Goal: Task Accomplishment & Management: Manage account settings

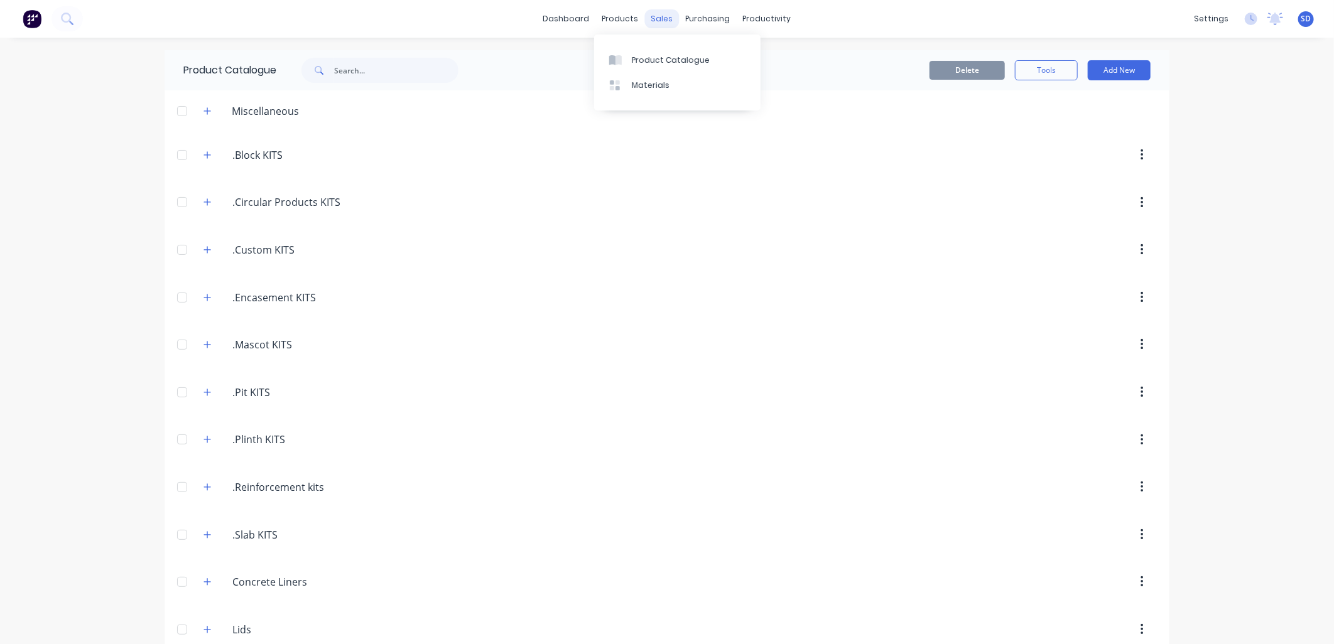
click at [647, 20] on div "sales" at bounding box center [662, 18] width 35 height 19
click at [686, 55] on div "Sales Orders" at bounding box center [702, 60] width 51 height 11
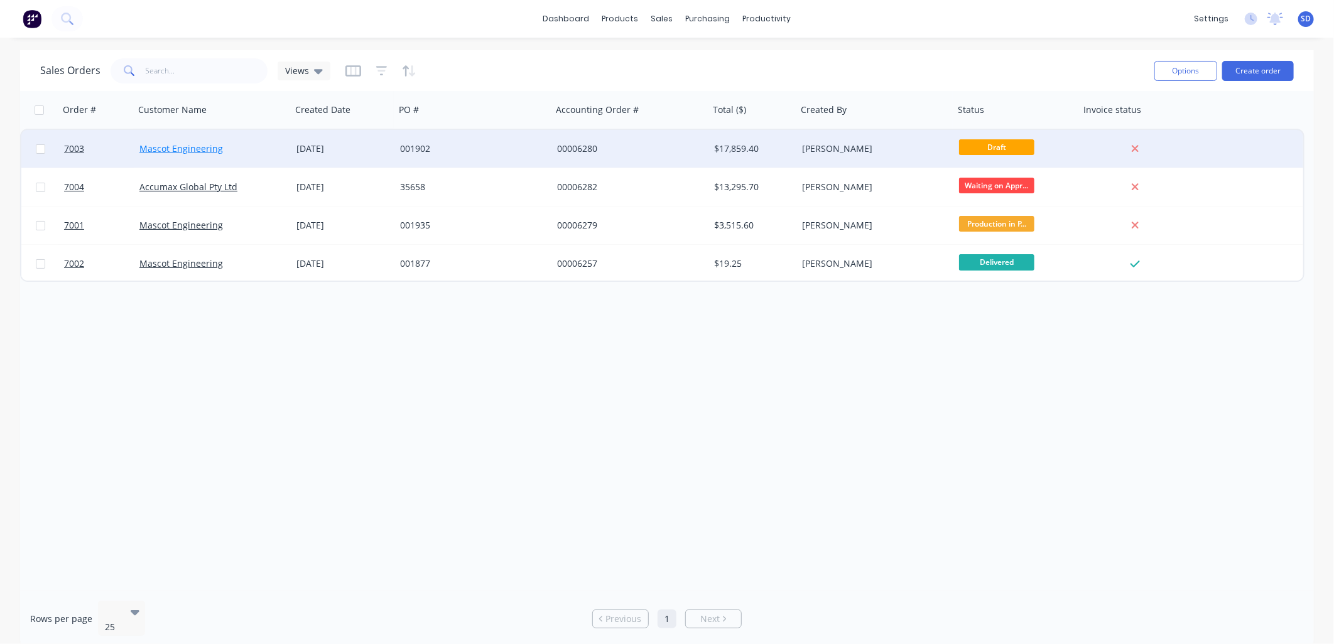
click at [187, 152] on link "Mascot Engineering" at bounding box center [181, 149] width 84 height 12
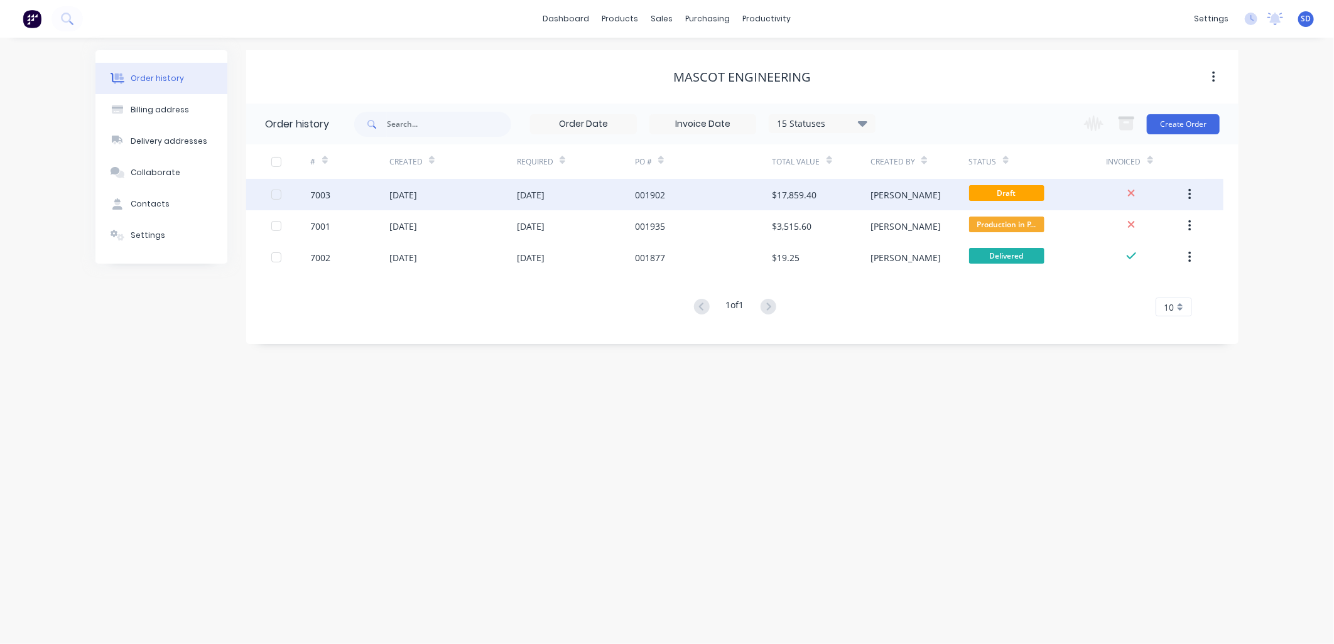
click at [681, 202] on div "001902" at bounding box center [703, 194] width 137 height 31
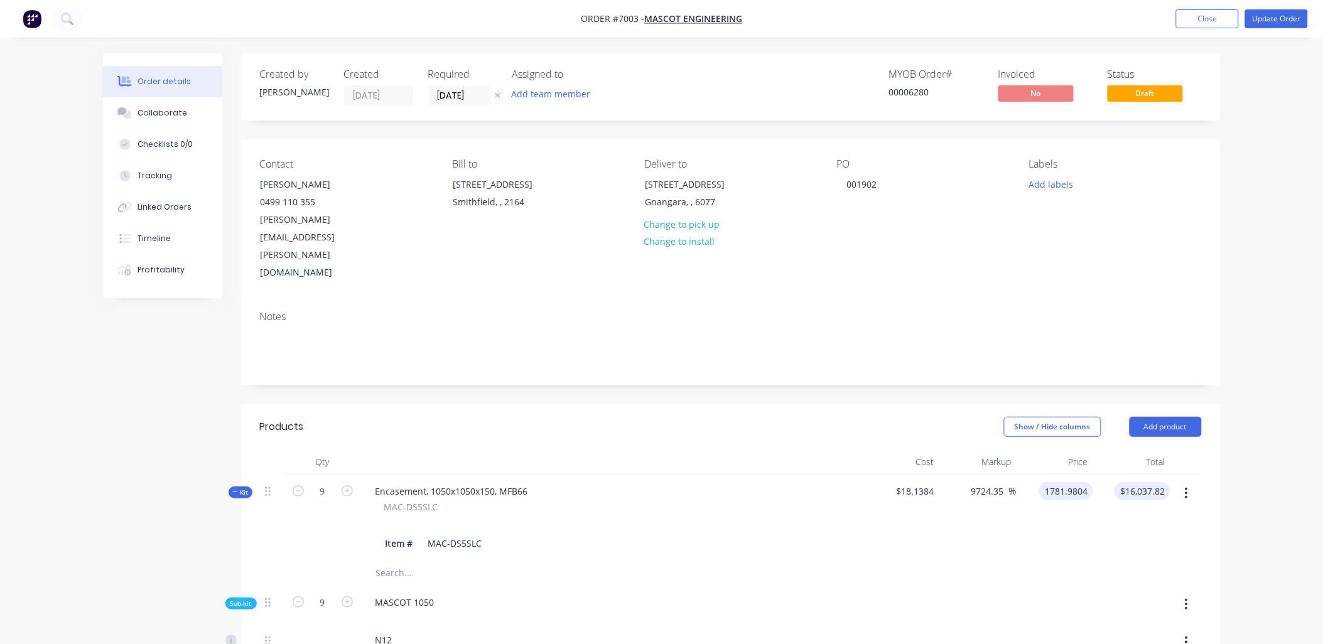
drag, startPoint x: 1089, startPoint y: 436, endPoint x: 1121, endPoint y: 437, distance: 32.0
click at [1121, 475] on div "Kit 9 Encasement, 1050x1050x150, MFB66 MAC-DS5SLC Item # MAC-DS5SLC $18.1384 97…" at bounding box center [731, 518] width 942 height 86
type input "$1,781.9804"
click at [1214, 22] on button "Close" at bounding box center [1207, 18] width 63 height 19
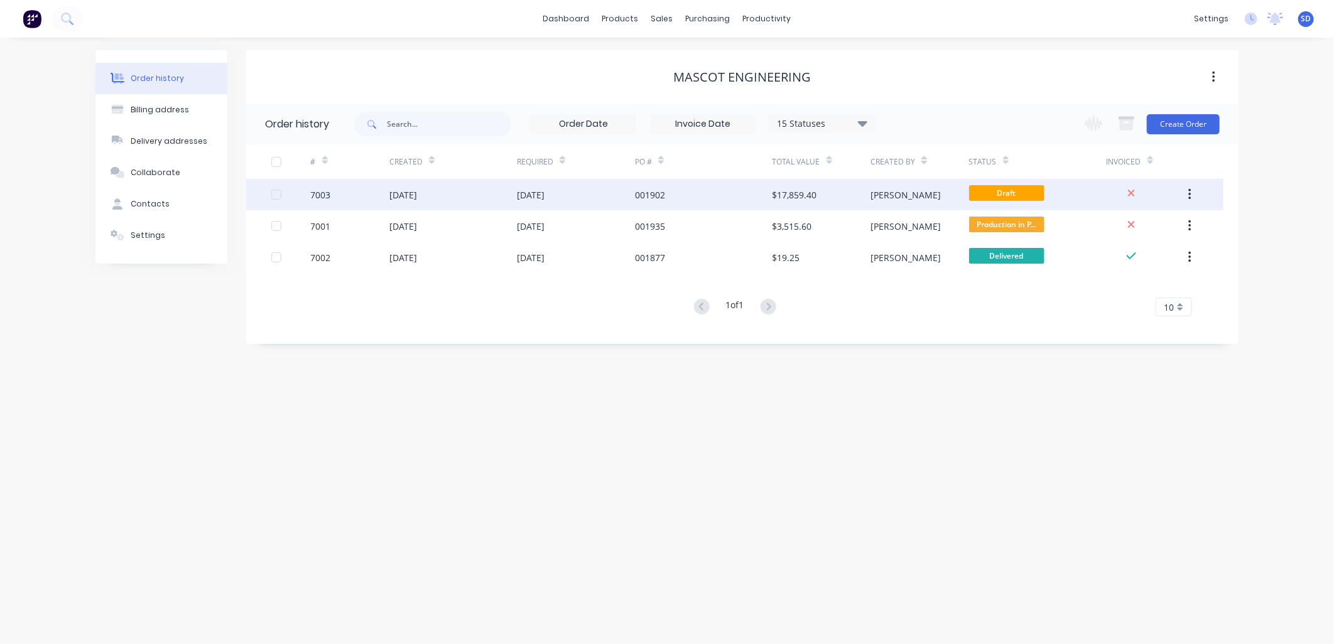
click at [469, 196] on div "[DATE]" at bounding box center [452, 194] width 127 height 31
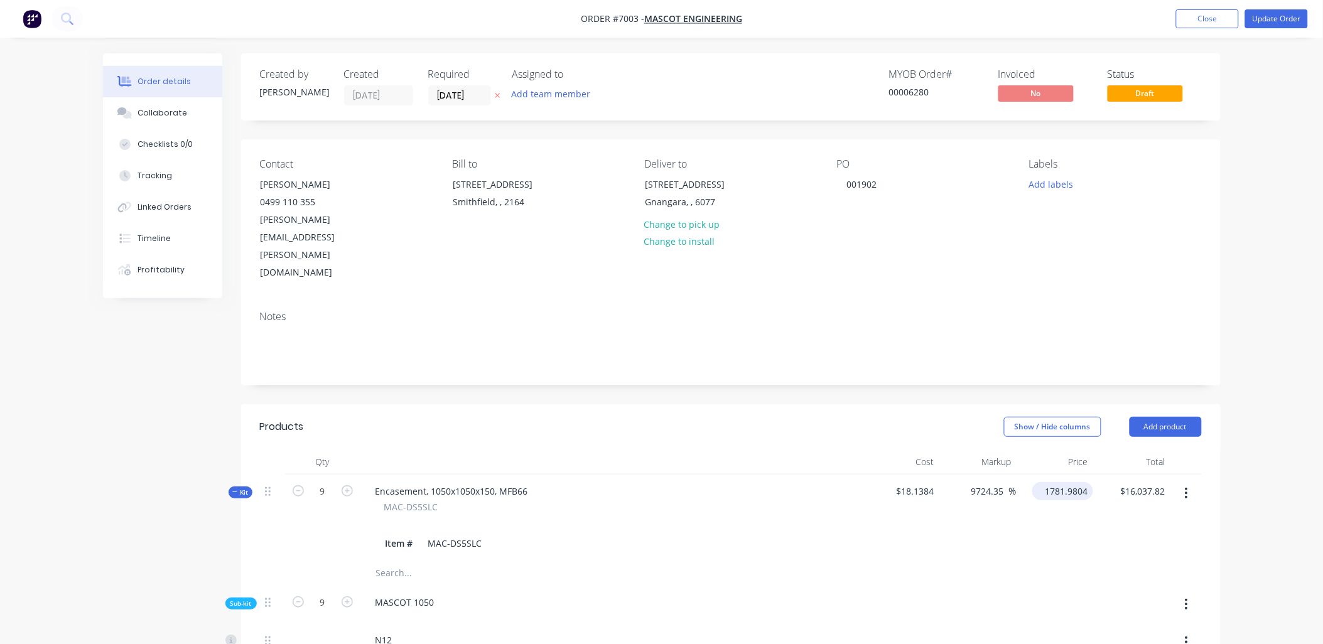
click at [1048, 482] on input "1781.9804" at bounding box center [1065, 491] width 56 height 18
type input "198"
type input "991.61"
type input "$198.00"
type input "$1,782.00"
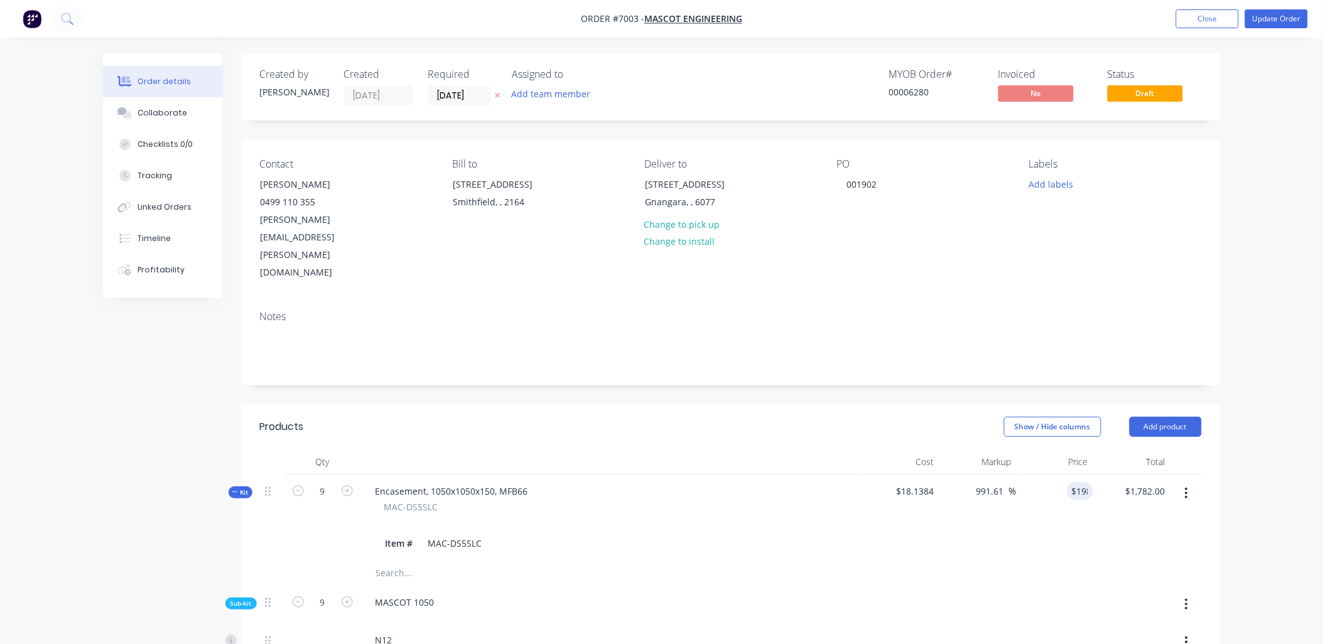
click at [1268, 19] on button "Update Order" at bounding box center [1276, 18] width 63 height 19
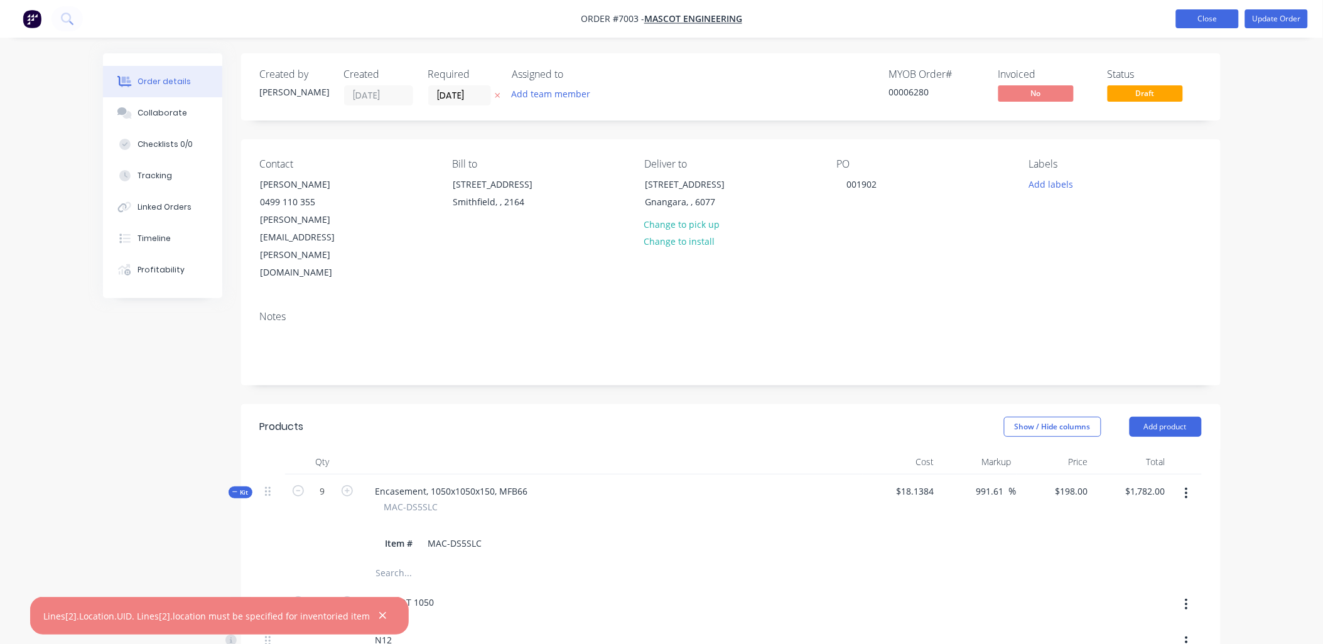
drag, startPoint x: 1208, startPoint y: 14, endPoint x: 1205, endPoint y: 23, distance: 9.1
click at [1208, 14] on button "Close" at bounding box center [1207, 18] width 63 height 19
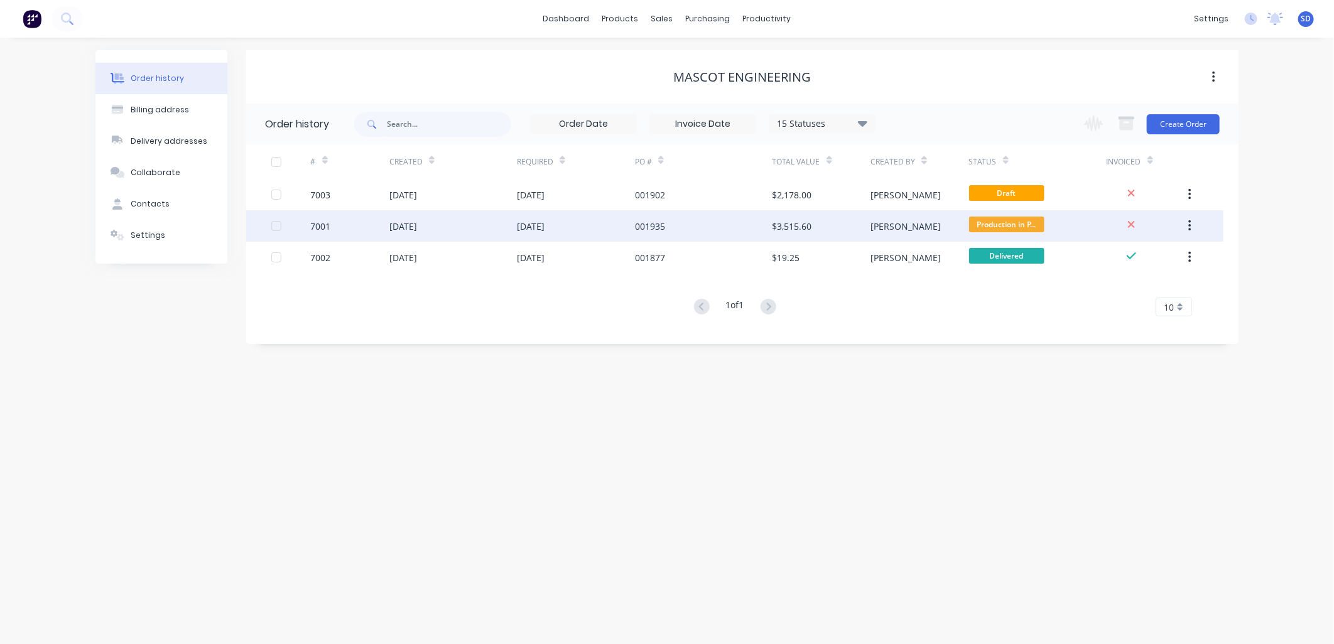
click at [584, 225] on div "[DATE]" at bounding box center [576, 225] width 118 height 31
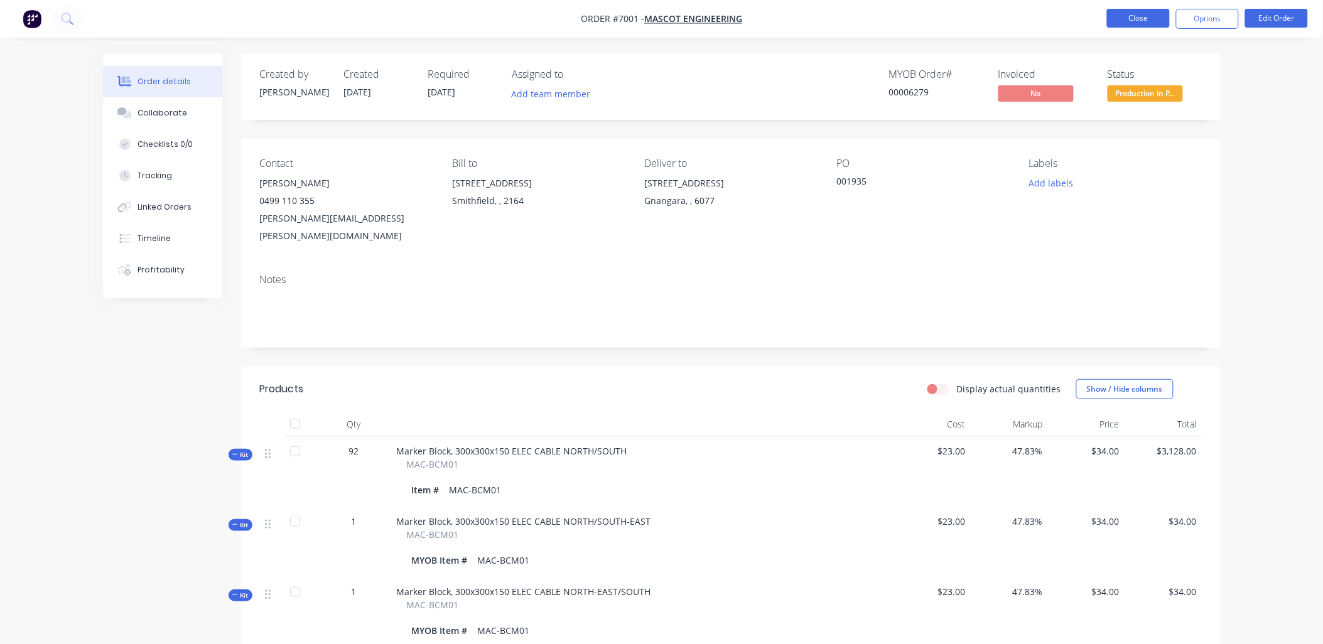
click at [1137, 16] on button "Close" at bounding box center [1138, 18] width 63 height 19
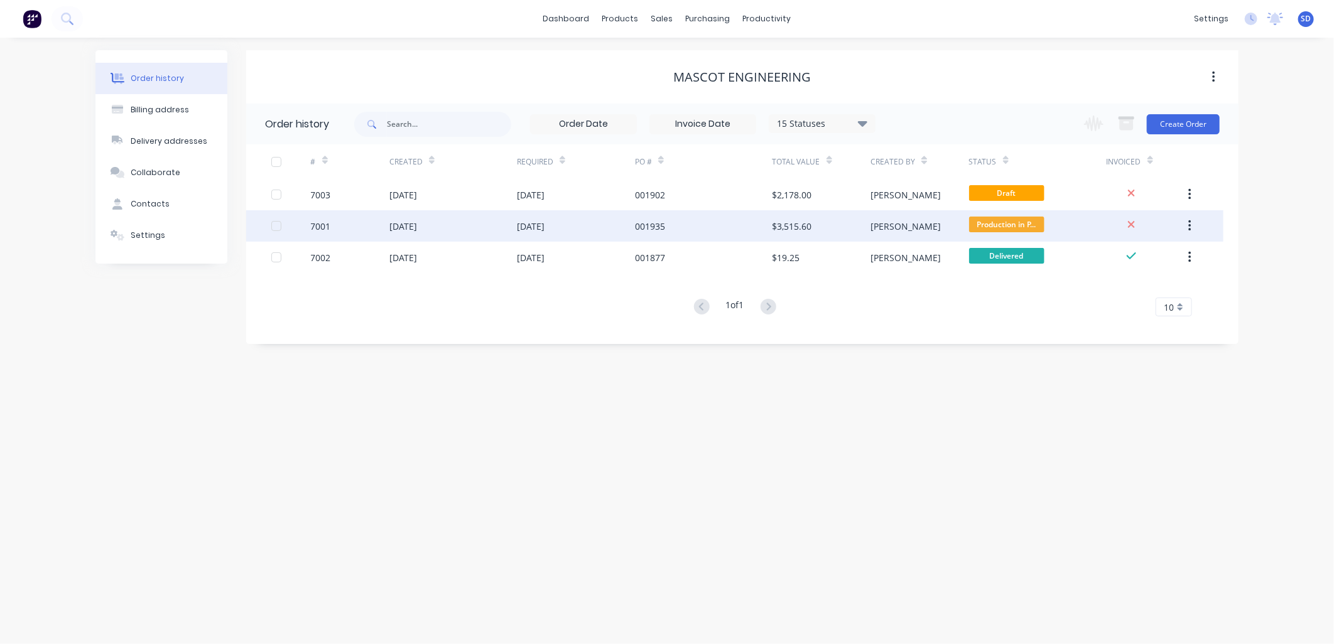
click at [412, 228] on div "[DATE]" at bounding box center [403, 226] width 28 height 13
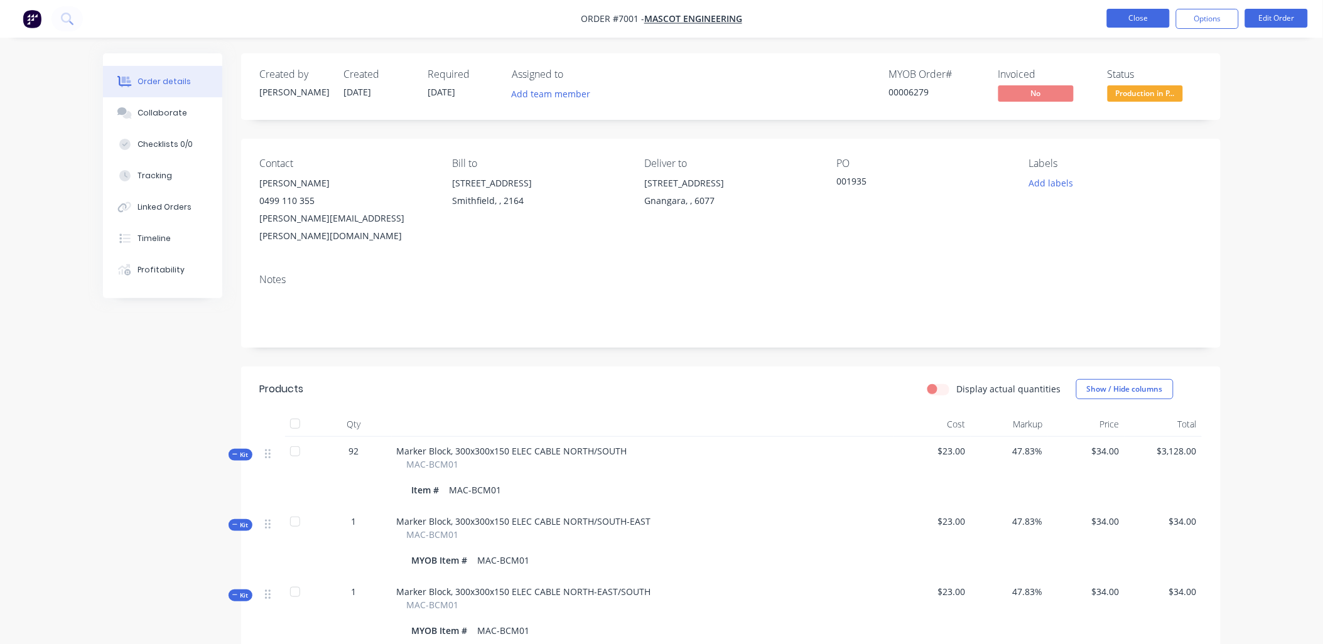
click at [1134, 19] on button "Close" at bounding box center [1138, 18] width 63 height 19
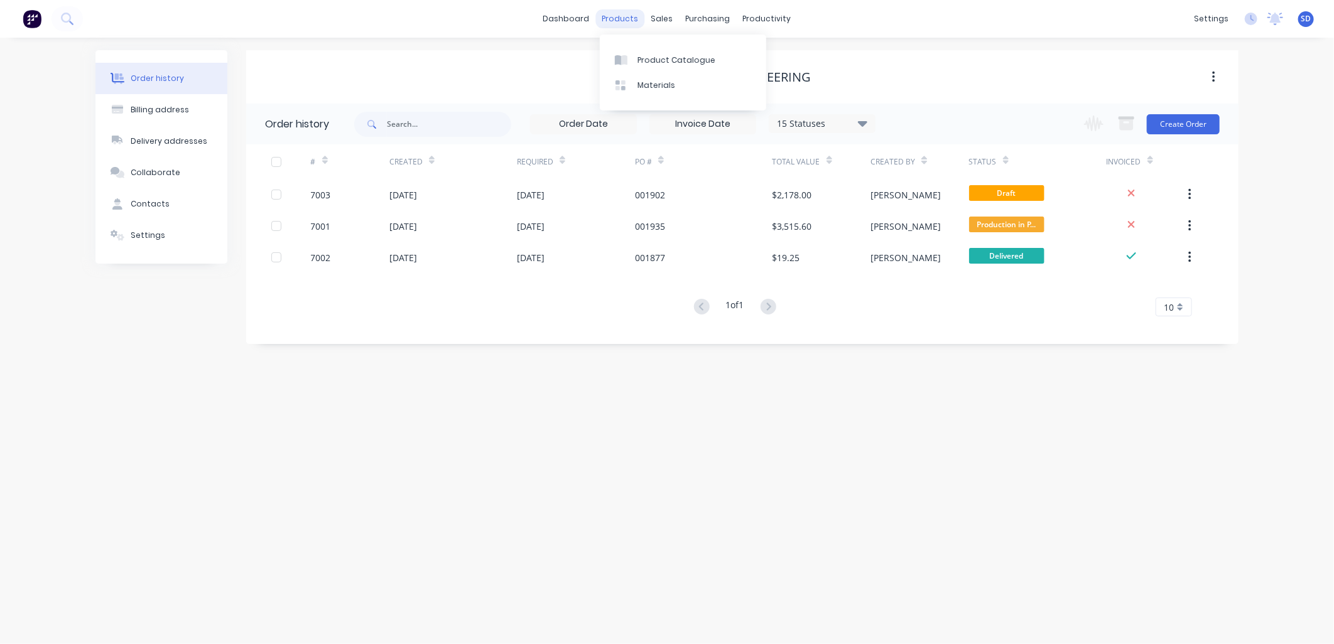
click at [628, 22] on div "products" at bounding box center [620, 18] width 49 height 19
click at [652, 60] on div "Product Catalogue" at bounding box center [676, 60] width 78 height 11
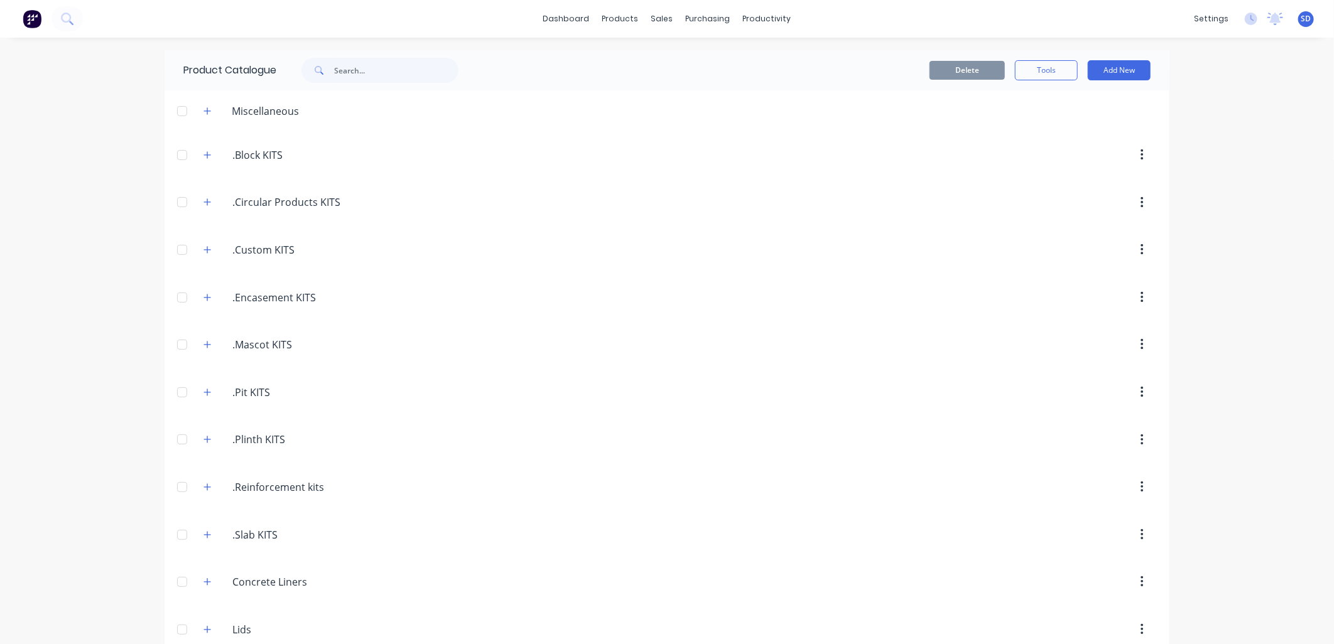
click at [203, 344] on icon "button" at bounding box center [207, 344] width 8 height 9
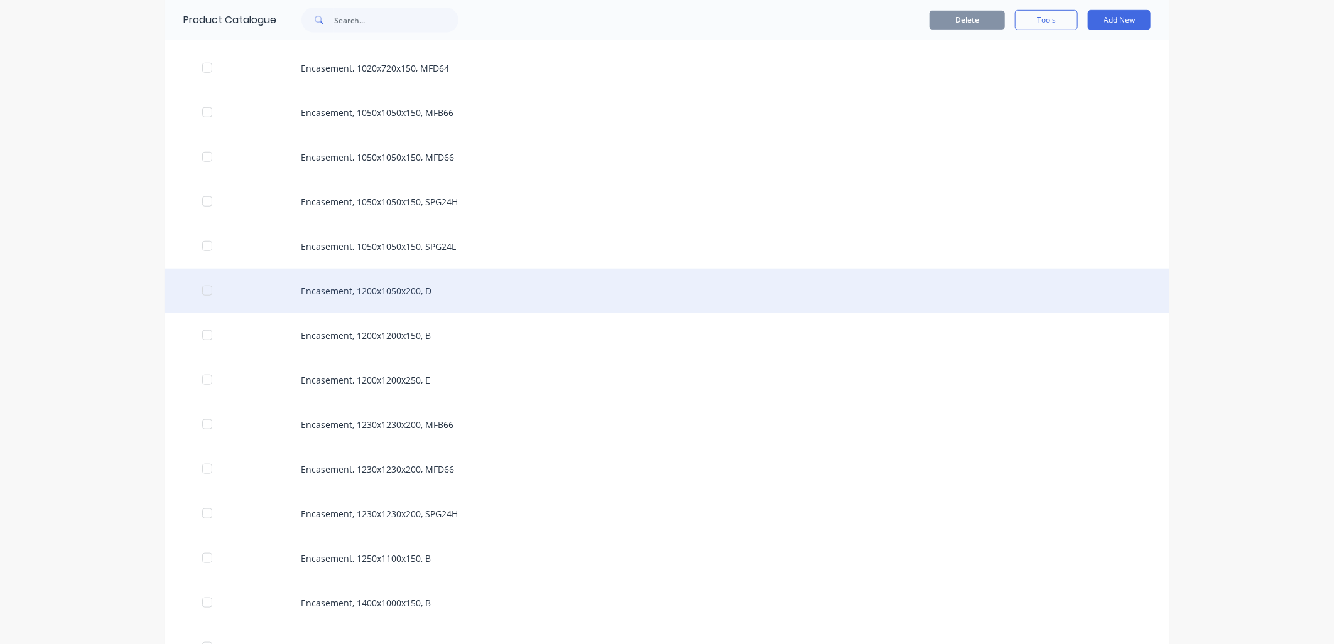
scroll to position [628, 0]
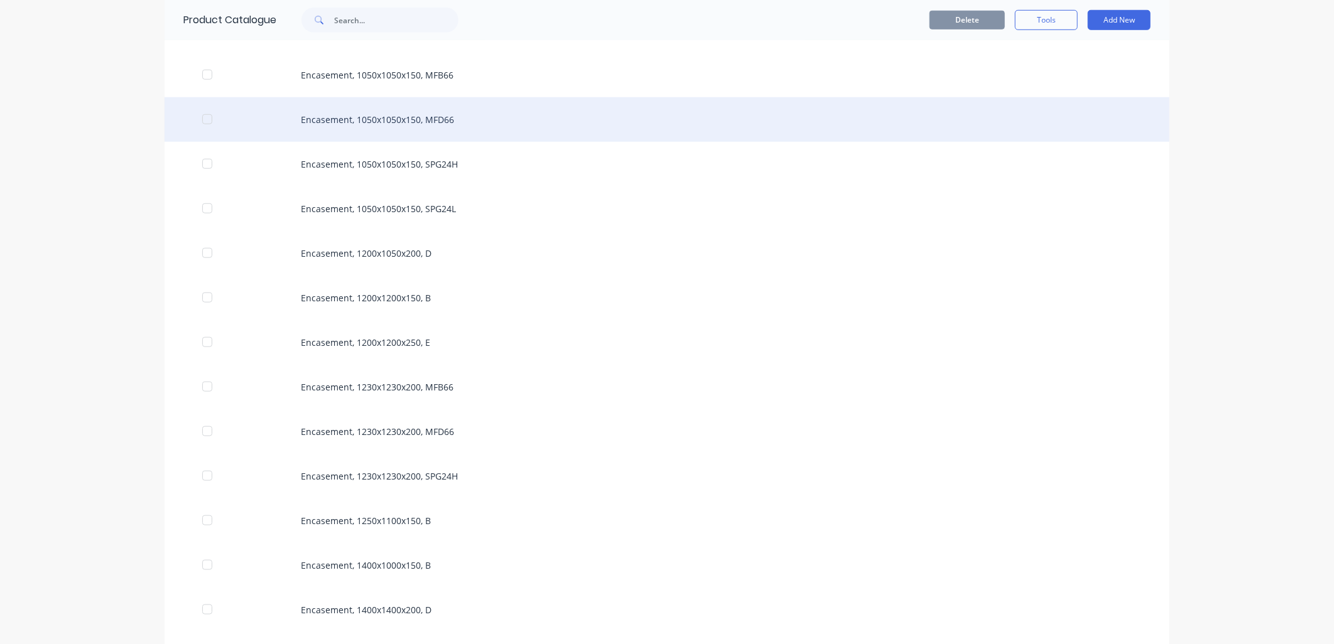
click at [394, 121] on div "Encasement, 1050x1050x150, MFD66" at bounding box center [666, 119] width 1005 height 45
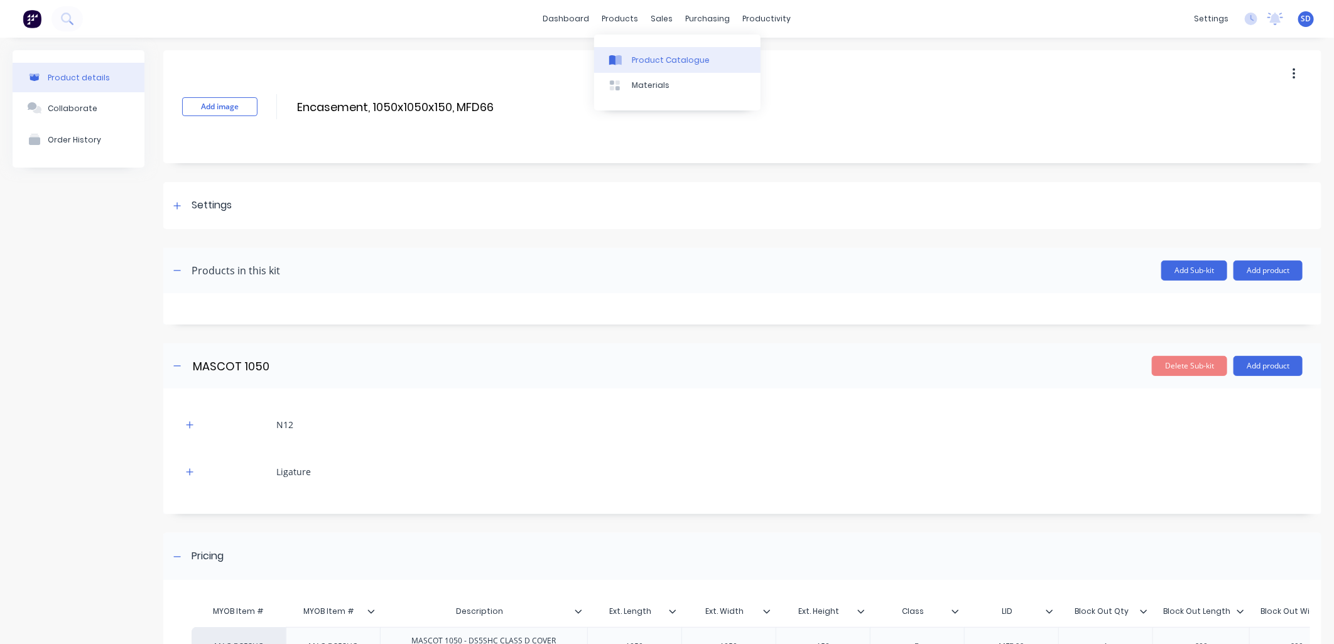
click at [641, 60] on div "Product Catalogue" at bounding box center [671, 60] width 78 height 11
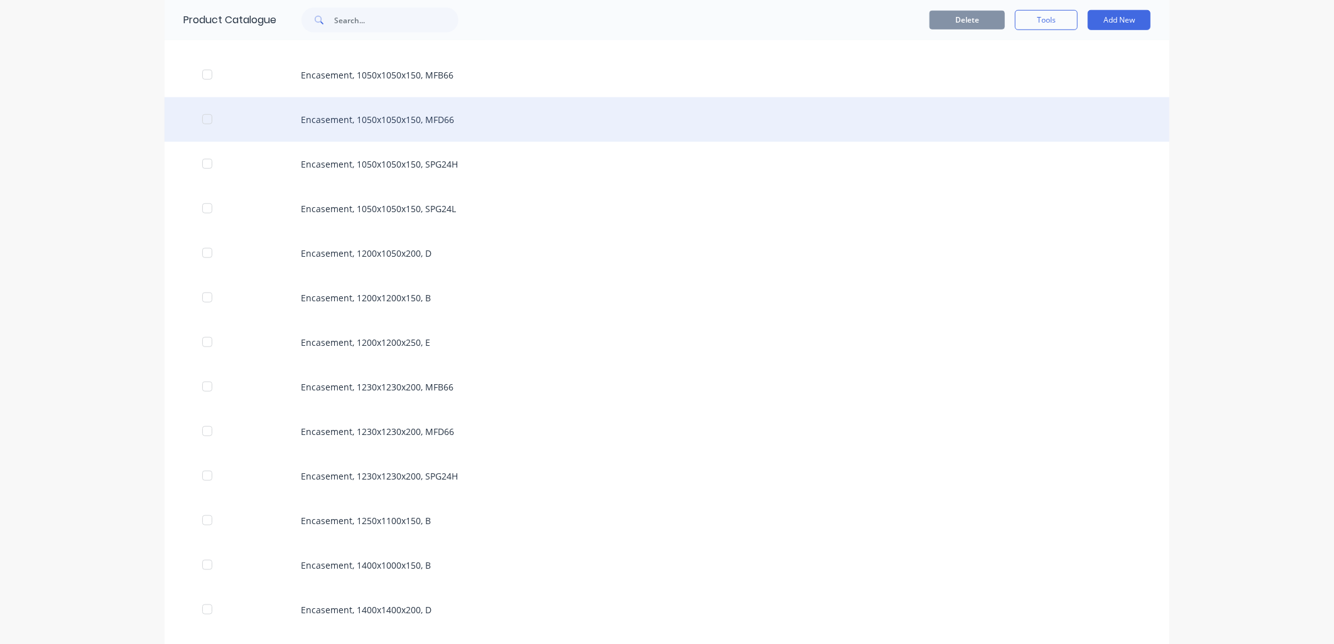
scroll to position [558, 0]
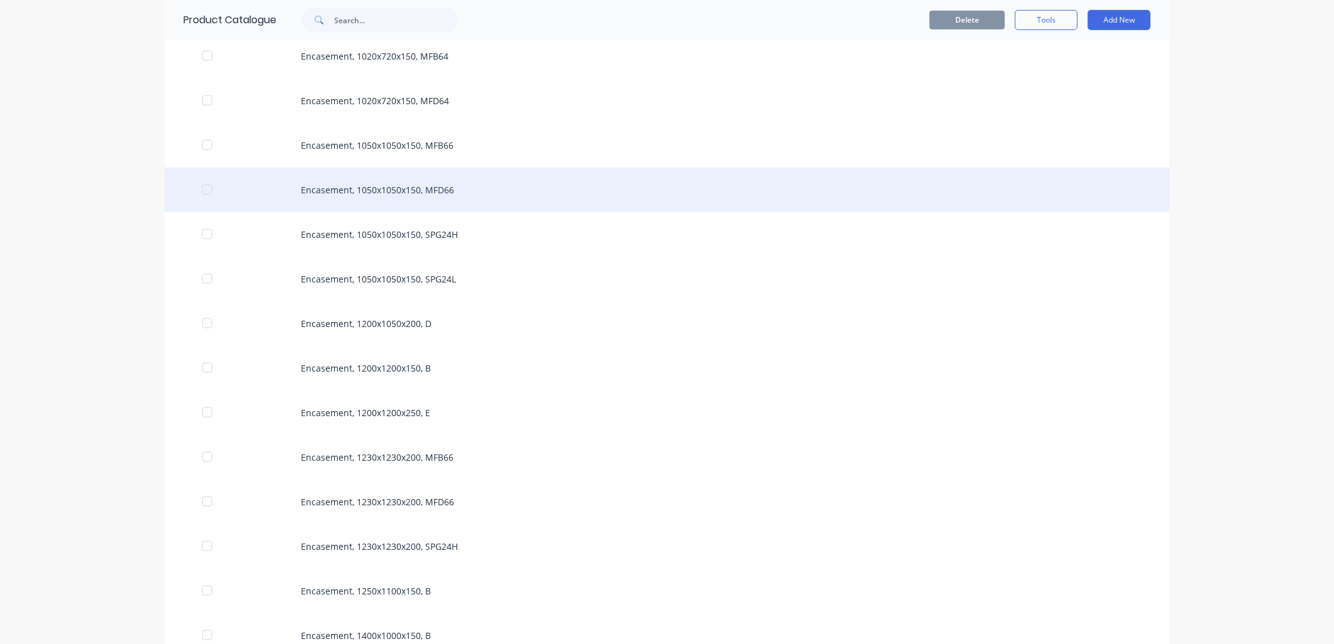
click at [396, 191] on div "Encasement, 1050x1050x150, MFD66" at bounding box center [666, 190] width 1005 height 45
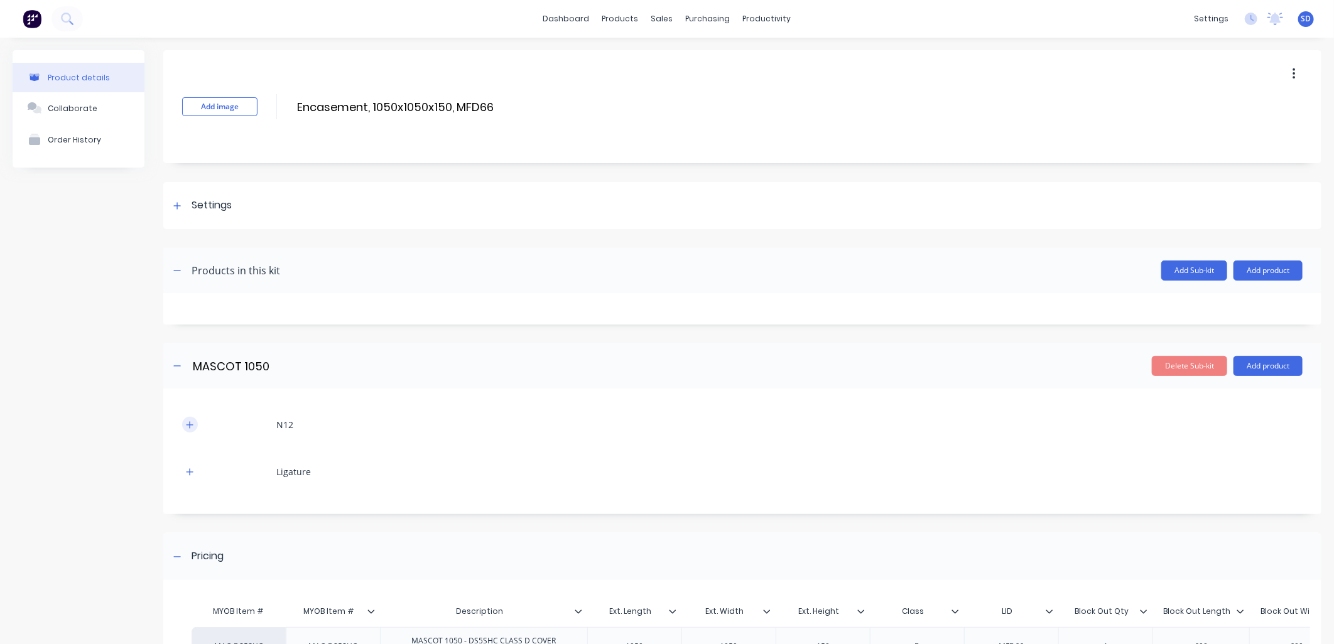
click at [195, 427] on button "button" at bounding box center [190, 425] width 16 height 16
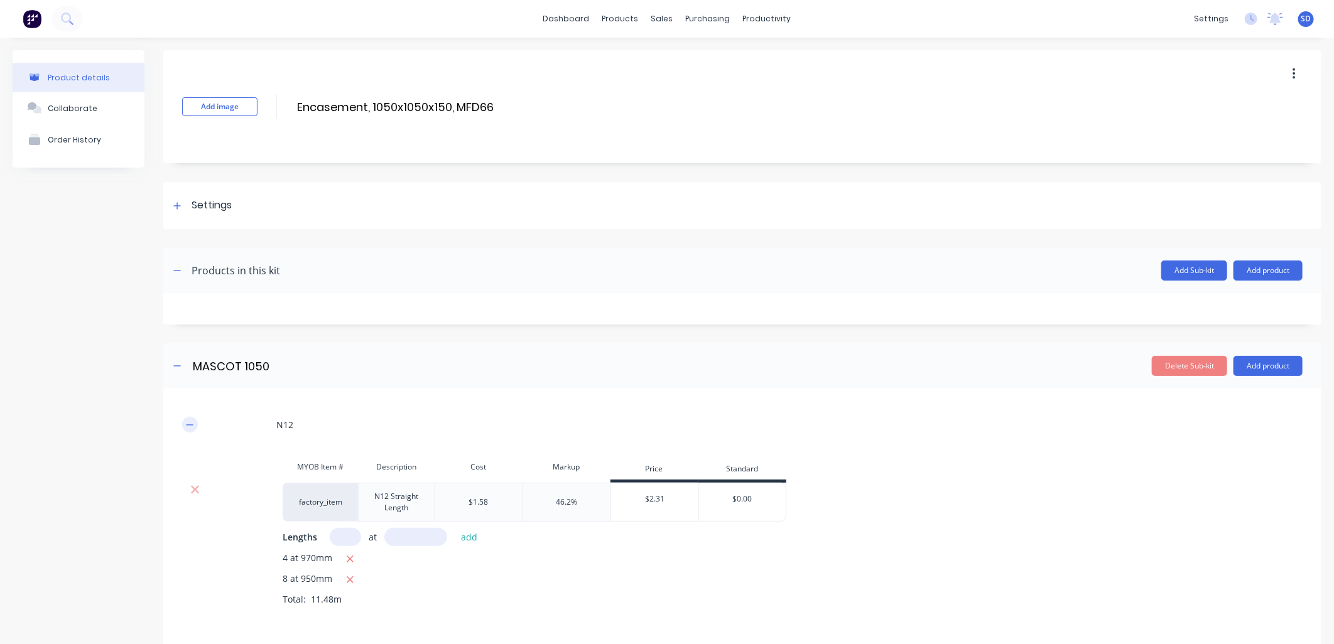
click at [193, 427] on icon "button" at bounding box center [190, 425] width 8 height 9
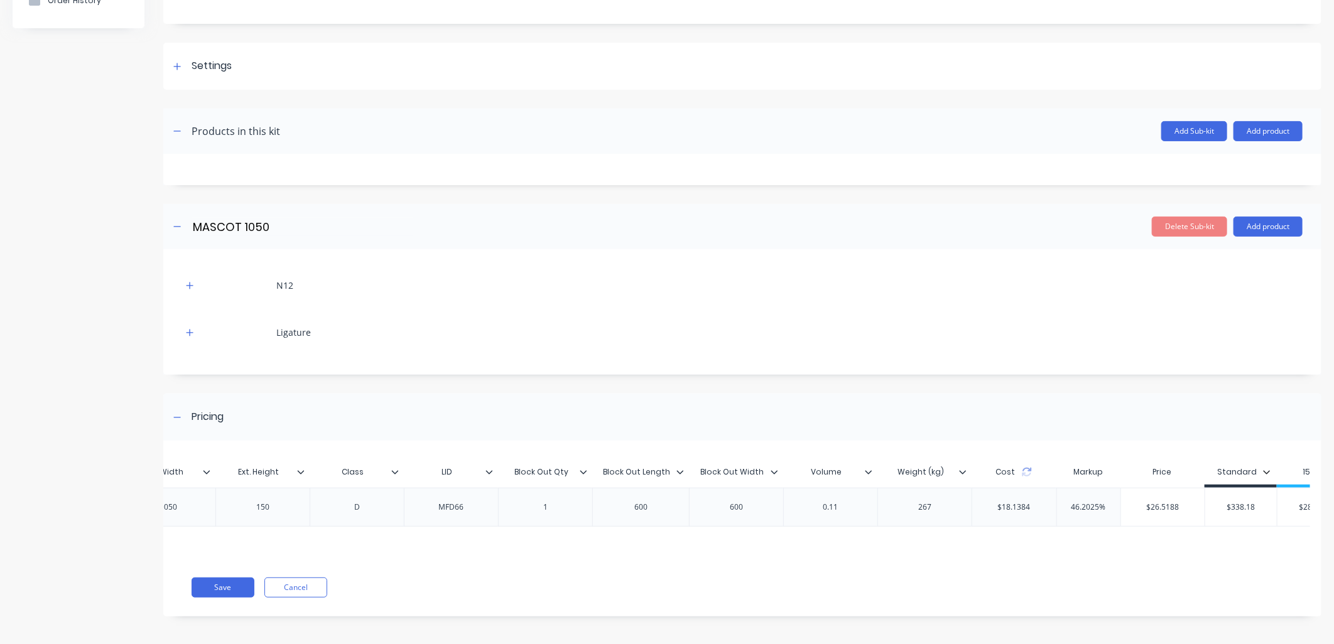
scroll to position [0, 693]
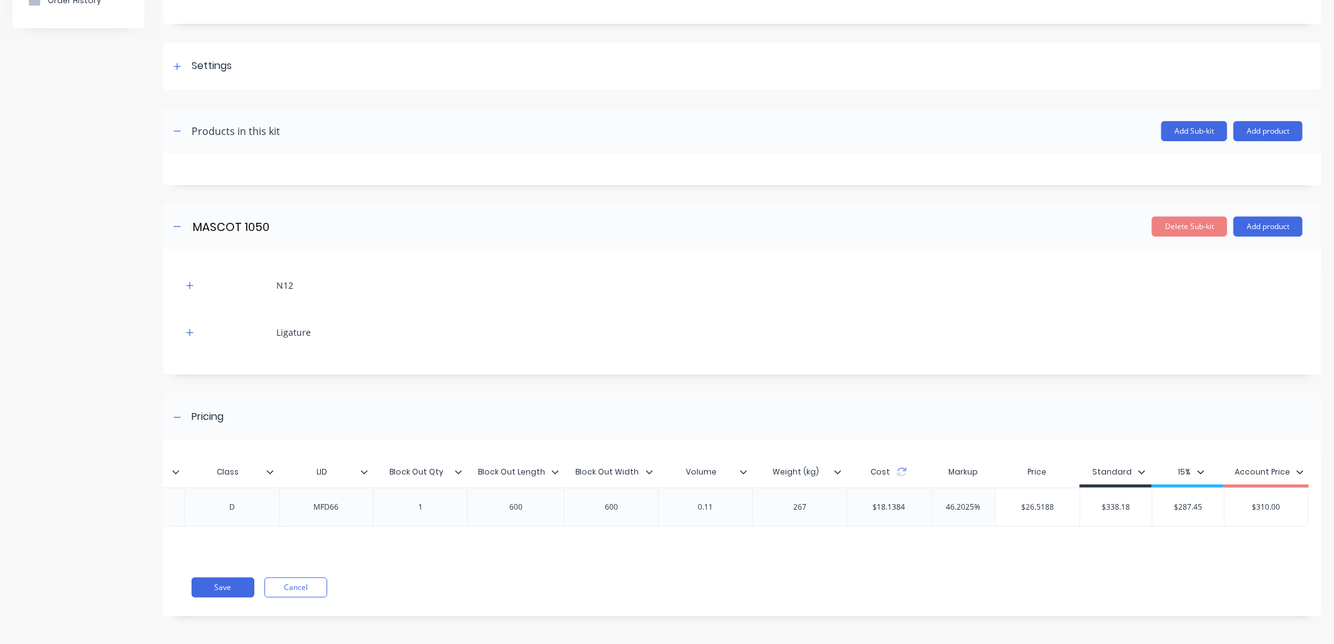
click at [882, 507] on div "$18.1384" at bounding box center [889, 507] width 53 height 31
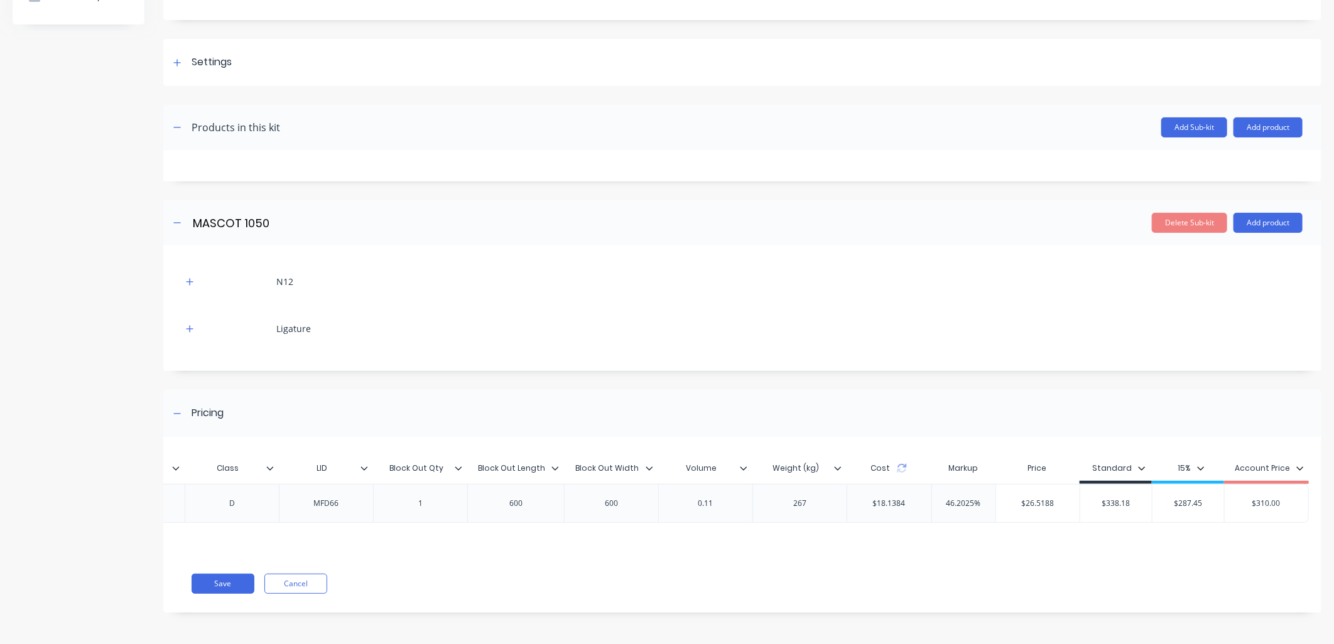
type input "$338.18"
click at [1106, 498] on input "$338.18" at bounding box center [1116, 503] width 72 height 11
type input "$287.45"
click at [1175, 498] on input "$287.45" at bounding box center [1188, 503] width 72 height 11
type input "$310.00"
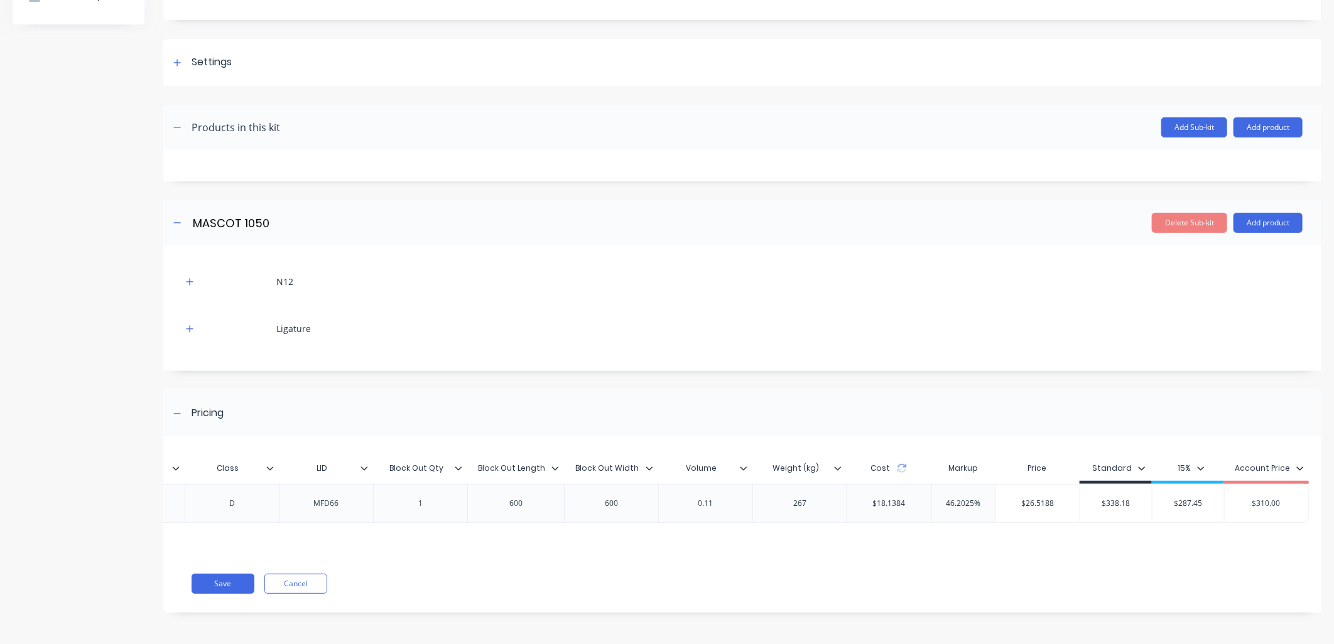
click at [1256, 498] on input "$310.00" at bounding box center [1266, 503] width 84 height 11
click at [1106, 498] on input "$338.18" at bounding box center [1116, 503] width 72 height 11
type input "$26.5188"
click at [1035, 498] on input "$26.5188" at bounding box center [1038, 503] width 84 height 11
type input "46.2025%"
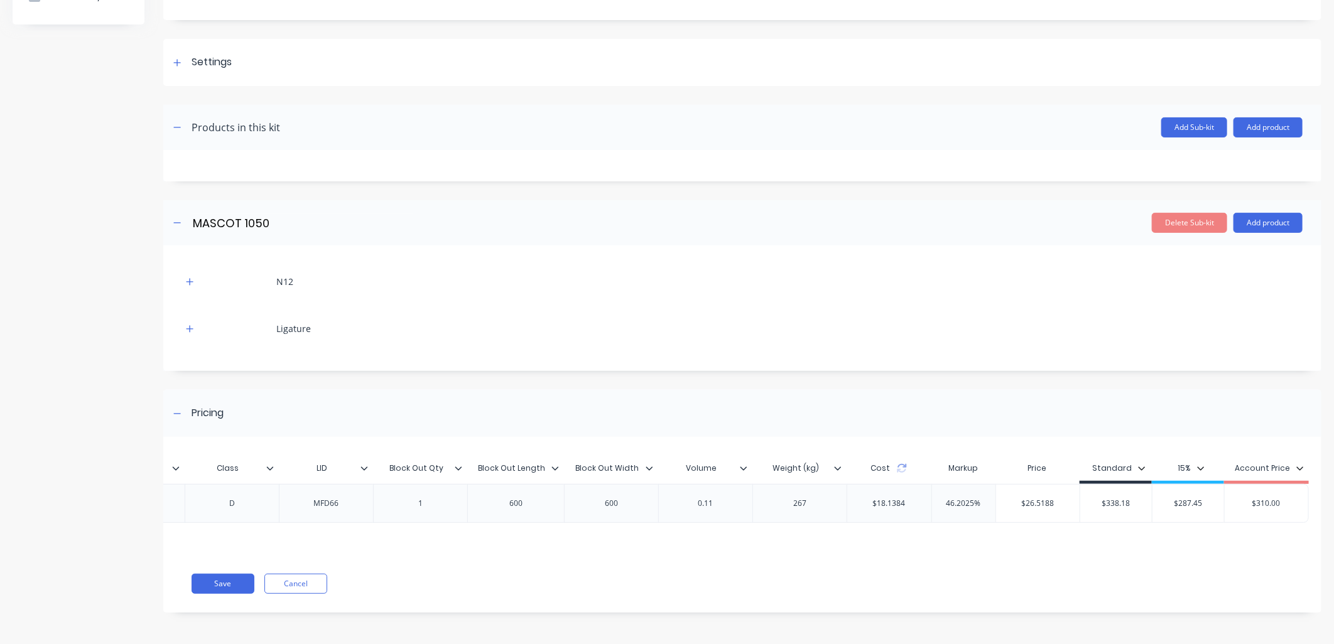
click at [951, 498] on input "46.2025%" at bounding box center [963, 503] width 63 height 11
click at [878, 493] on div "$18.1384" at bounding box center [889, 503] width 53 height 31
click at [785, 495] on div "267" at bounding box center [799, 503] width 63 height 16
click at [956, 498] on input "46.2025%" at bounding box center [963, 503] width 63 height 11
click at [1025, 498] on input "$26.5188" at bounding box center [1038, 503] width 84 height 11
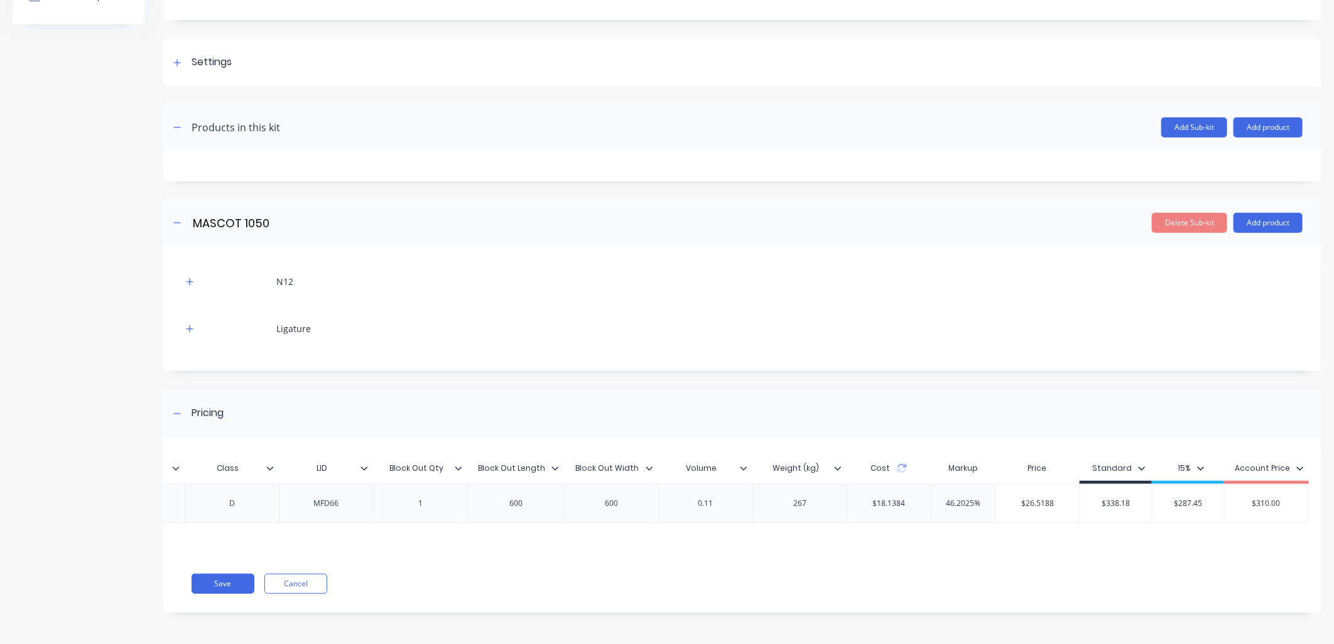
click at [1096, 498] on input "$338.18" at bounding box center [1116, 503] width 72 height 11
drag, startPoint x: 1251, startPoint y: 493, endPoint x: 1227, endPoint y: 493, distance: 23.9
click at [1227, 498] on input "$310.00" at bounding box center [1266, 503] width 84 height 11
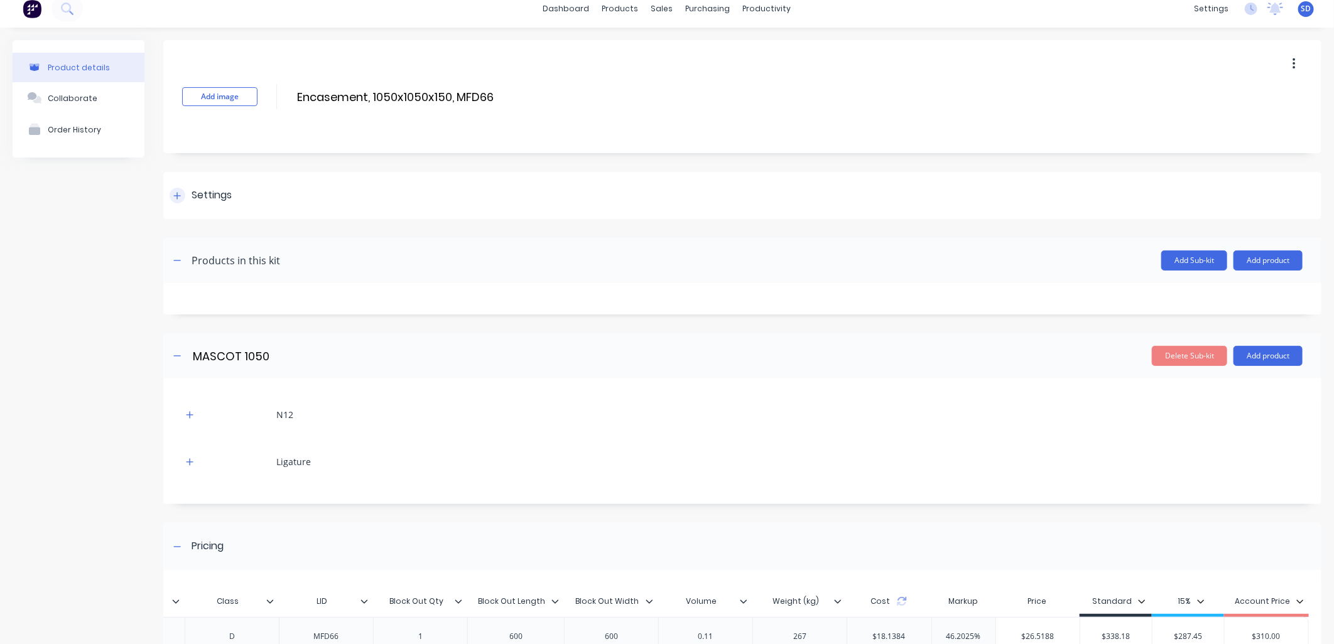
scroll to position [0, 0]
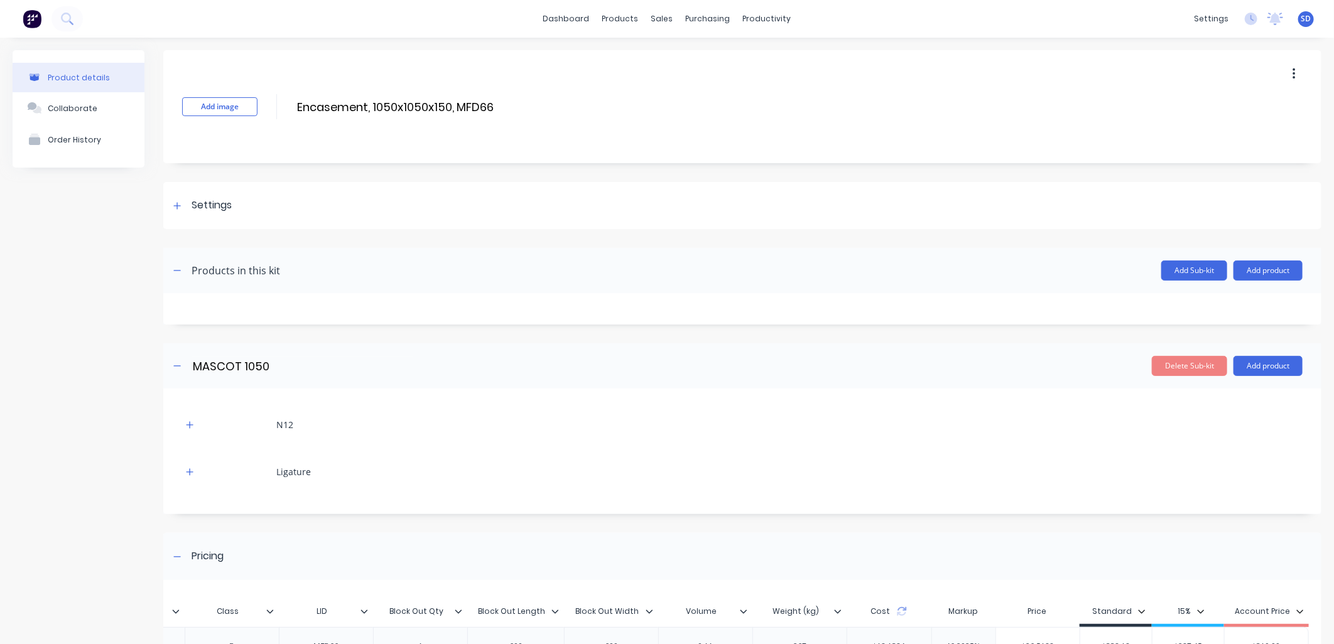
click at [67, 78] on div "Product details" at bounding box center [79, 77] width 62 height 9
click at [623, 23] on div "products" at bounding box center [620, 18] width 49 height 19
click at [661, 69] on link "Product Catalogue" at bounding box center [677, 59] width 166 height 25
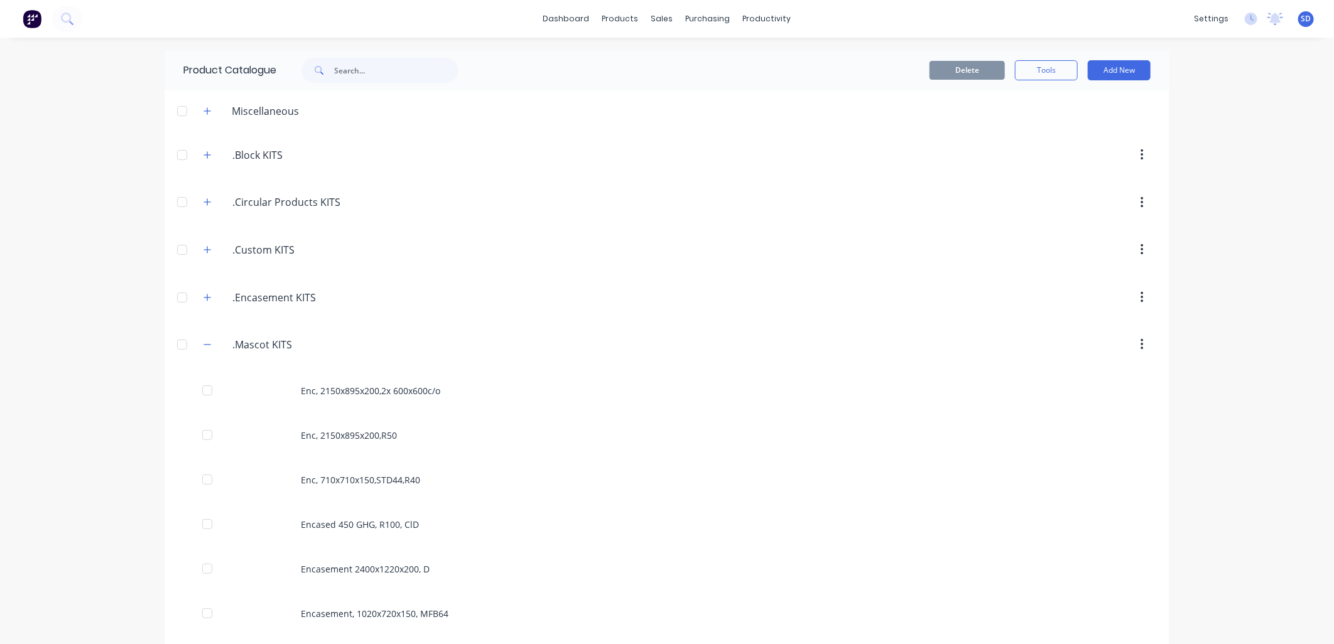
click at [205, 347] on icon "button" at bounding box center [207, 344] width 8 height 9
